Goal: Find specific page/section: Find specific page/section

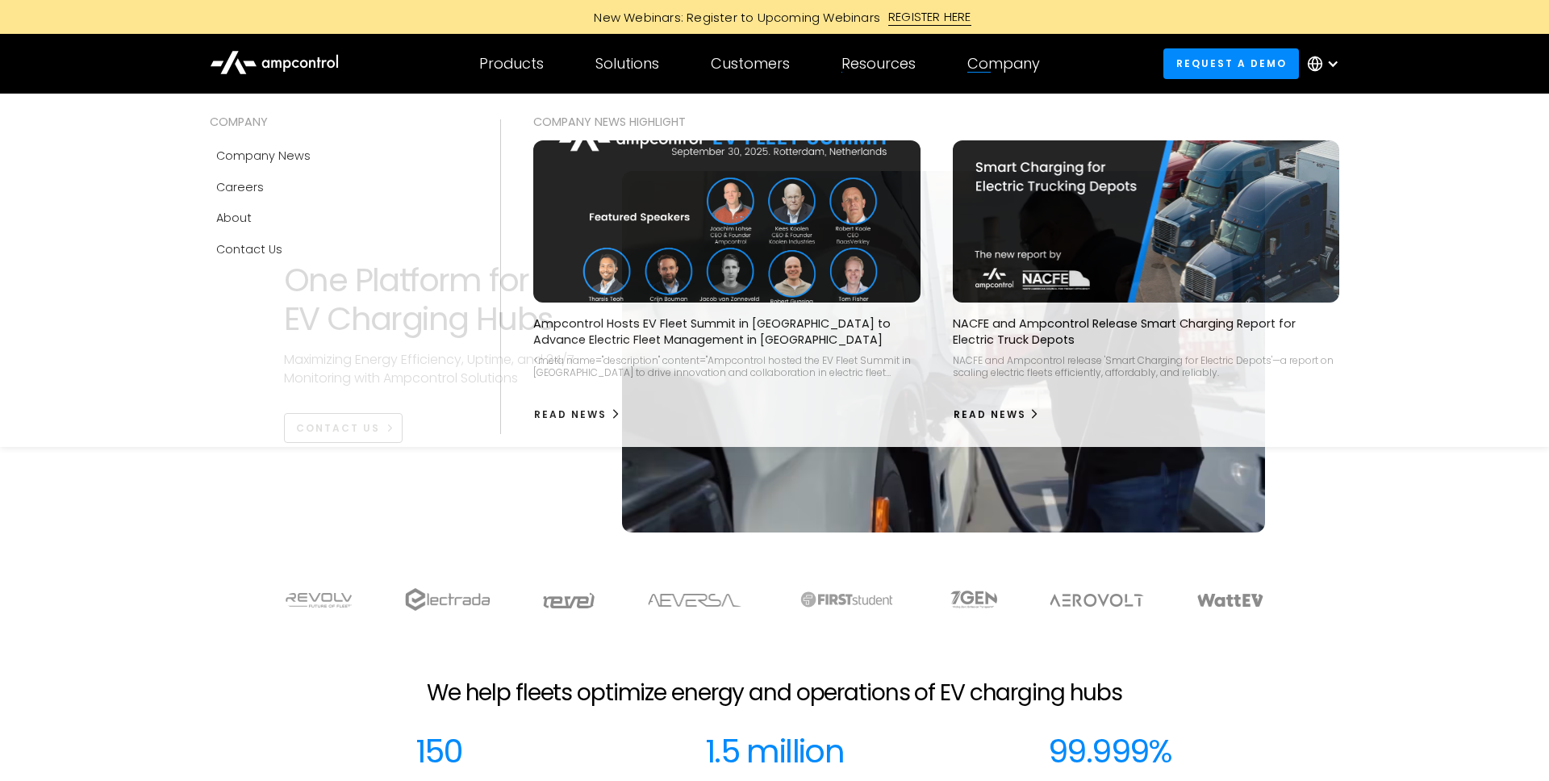
click at [970, 67] on div "Company" at bounding box center [1003, 64] width 73 height 18
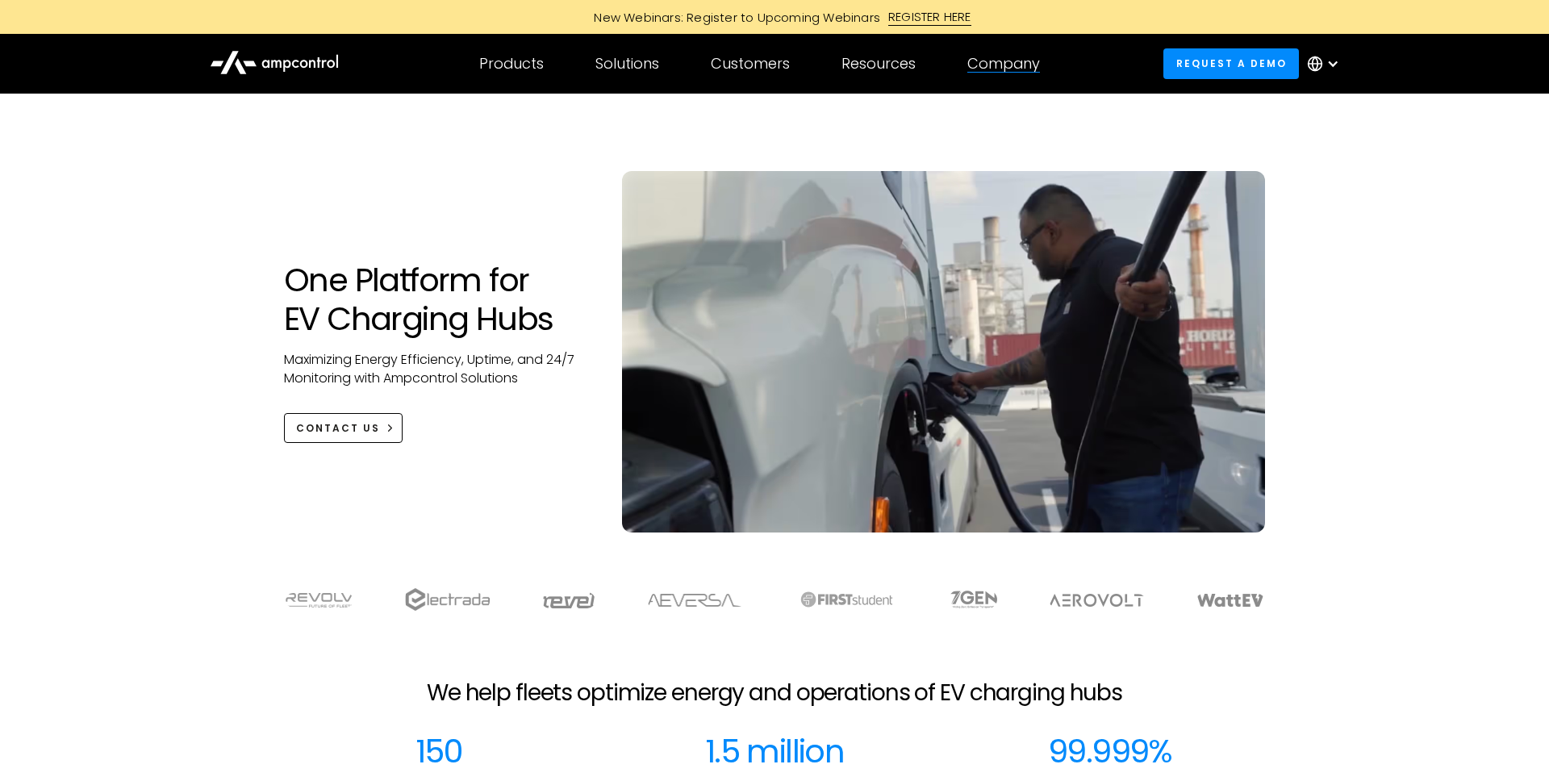
click at [1004, 61] on div "Company" at bounding box center [1003, 64] width 73 height 18
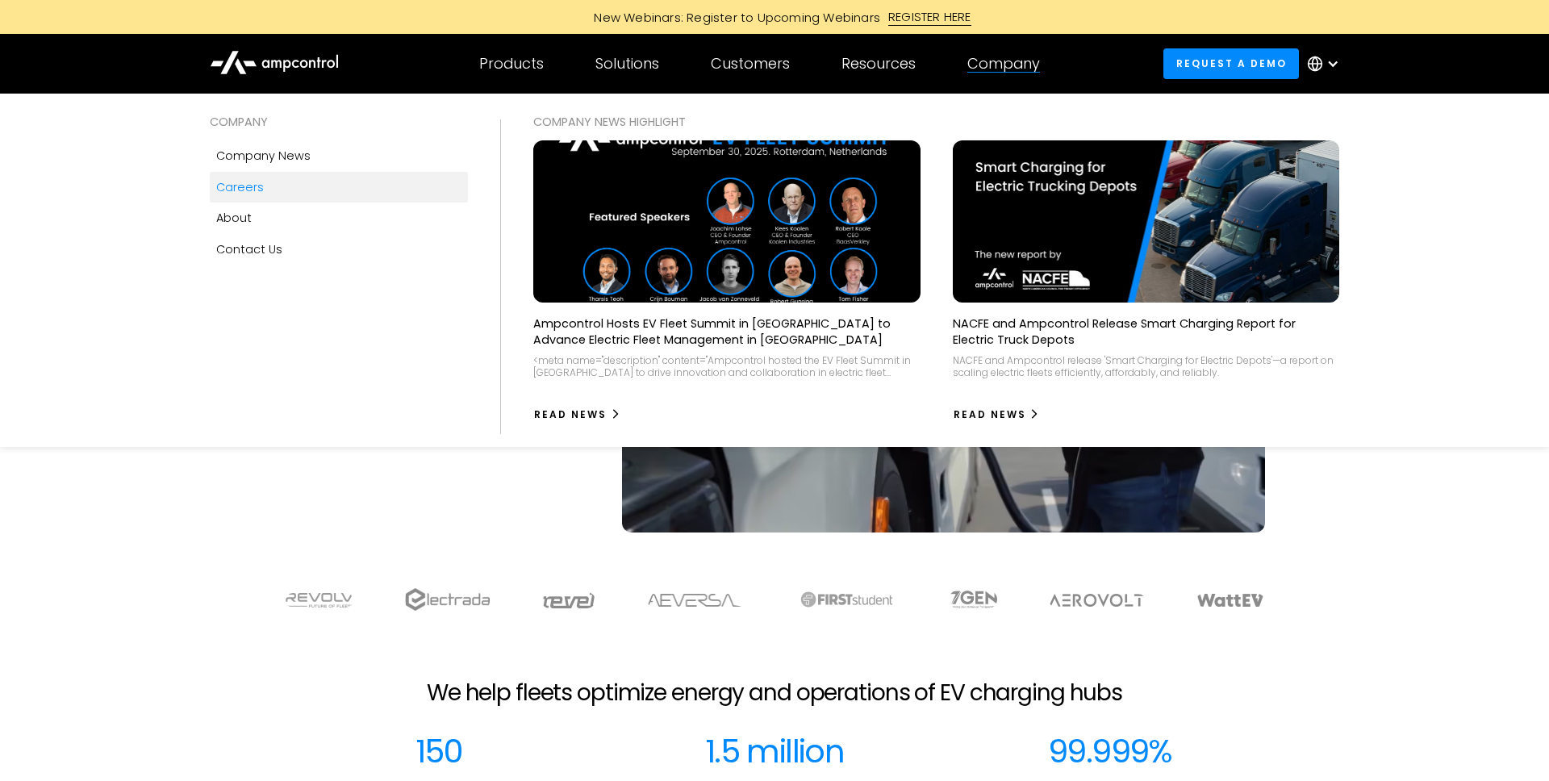
click at [268, 184] on link "Careers" at bounding box center [339, 187] width 258 height 31
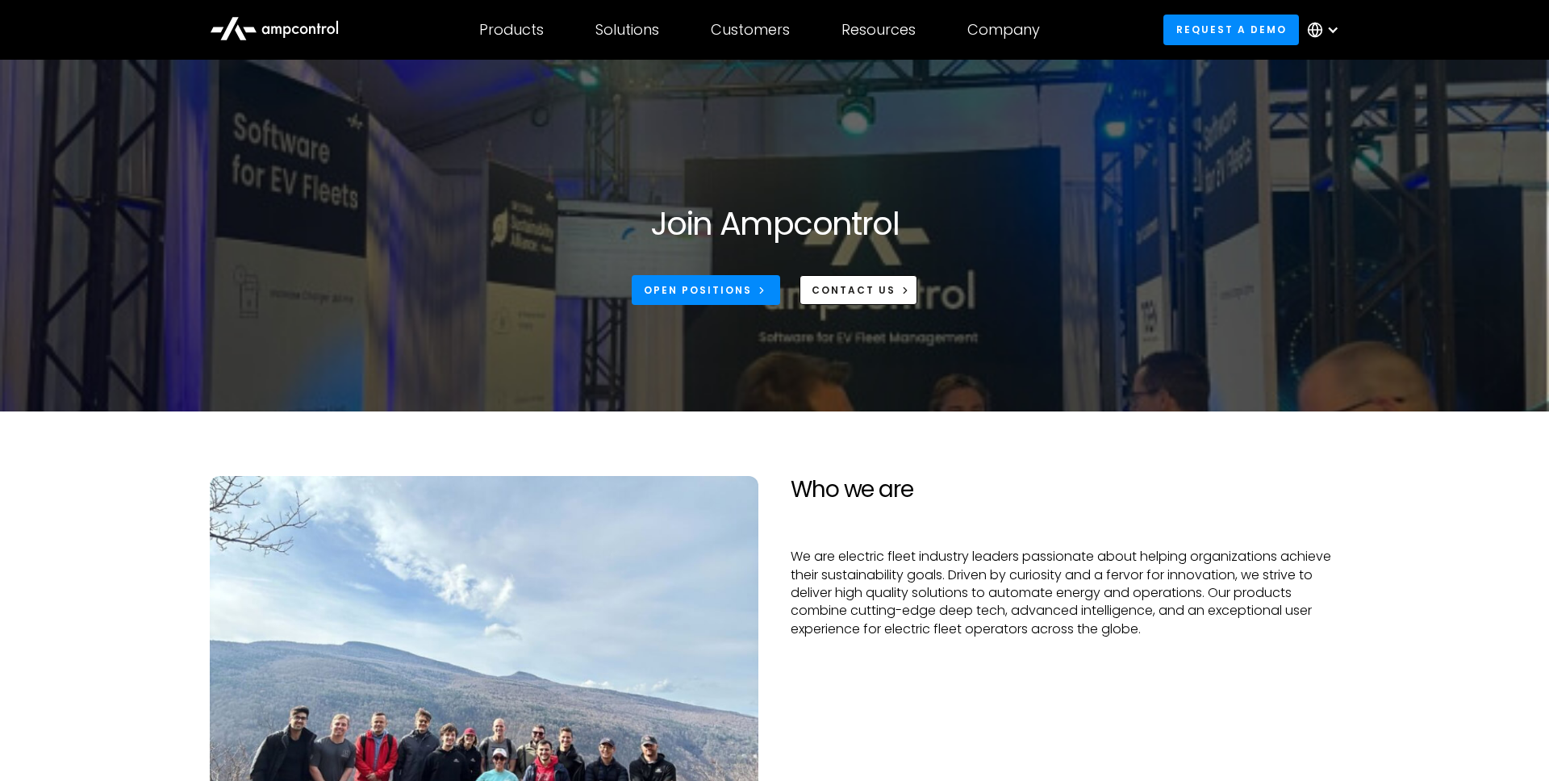
click at [728, 307] on div "Join Ampcontrol Open Positions CONTACT US" at bounding box center [775, 270] width 1162 height 133
click at [728, 289] on div "Open Positions" at bounding box center [698, 290] width 108 height 15
click at [721, 286] on div "Open Positions" at bounding box center [698, 290] width 108 height 15
